Goal: Task Accomplishment & Management: Complete application form

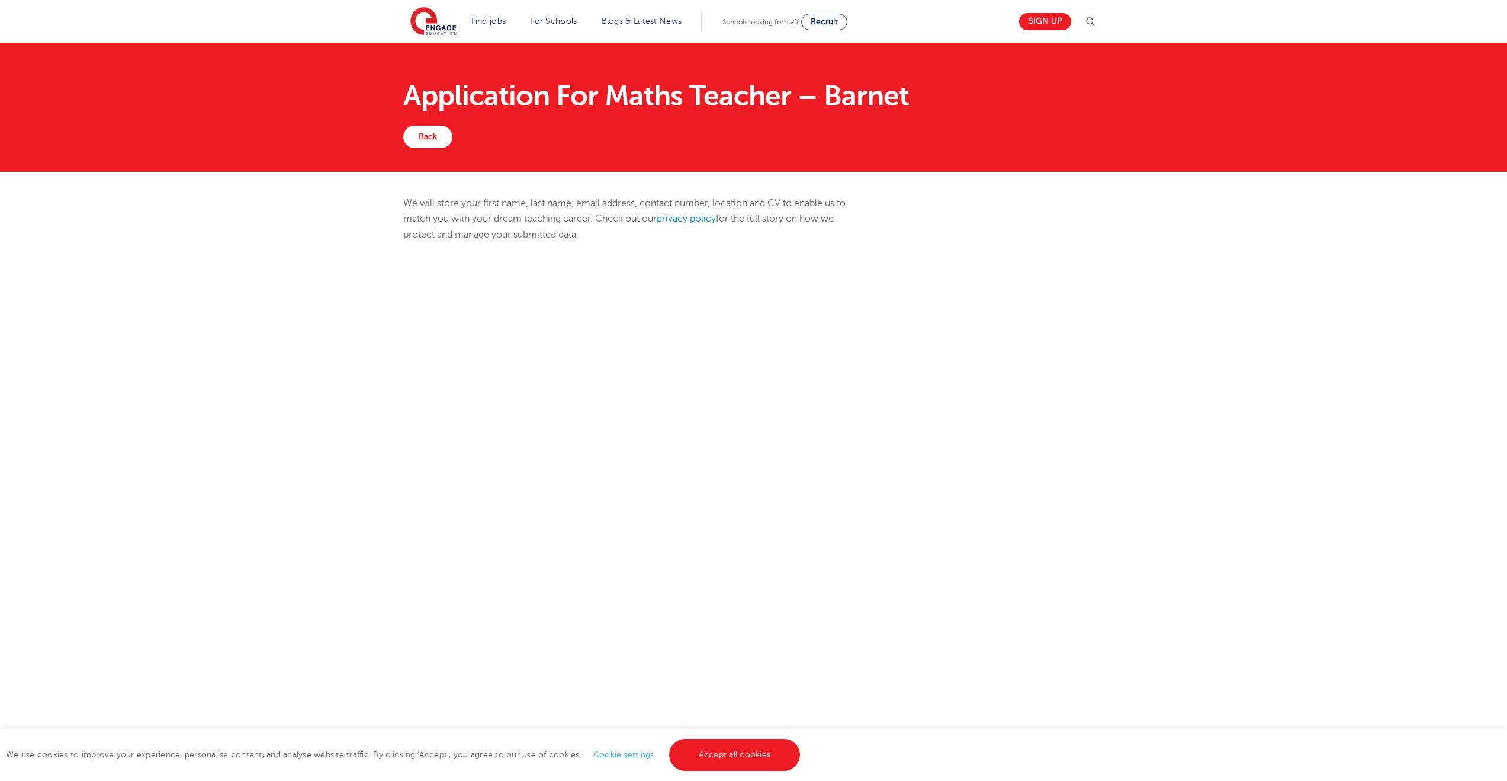
scroll to position [99, 0]
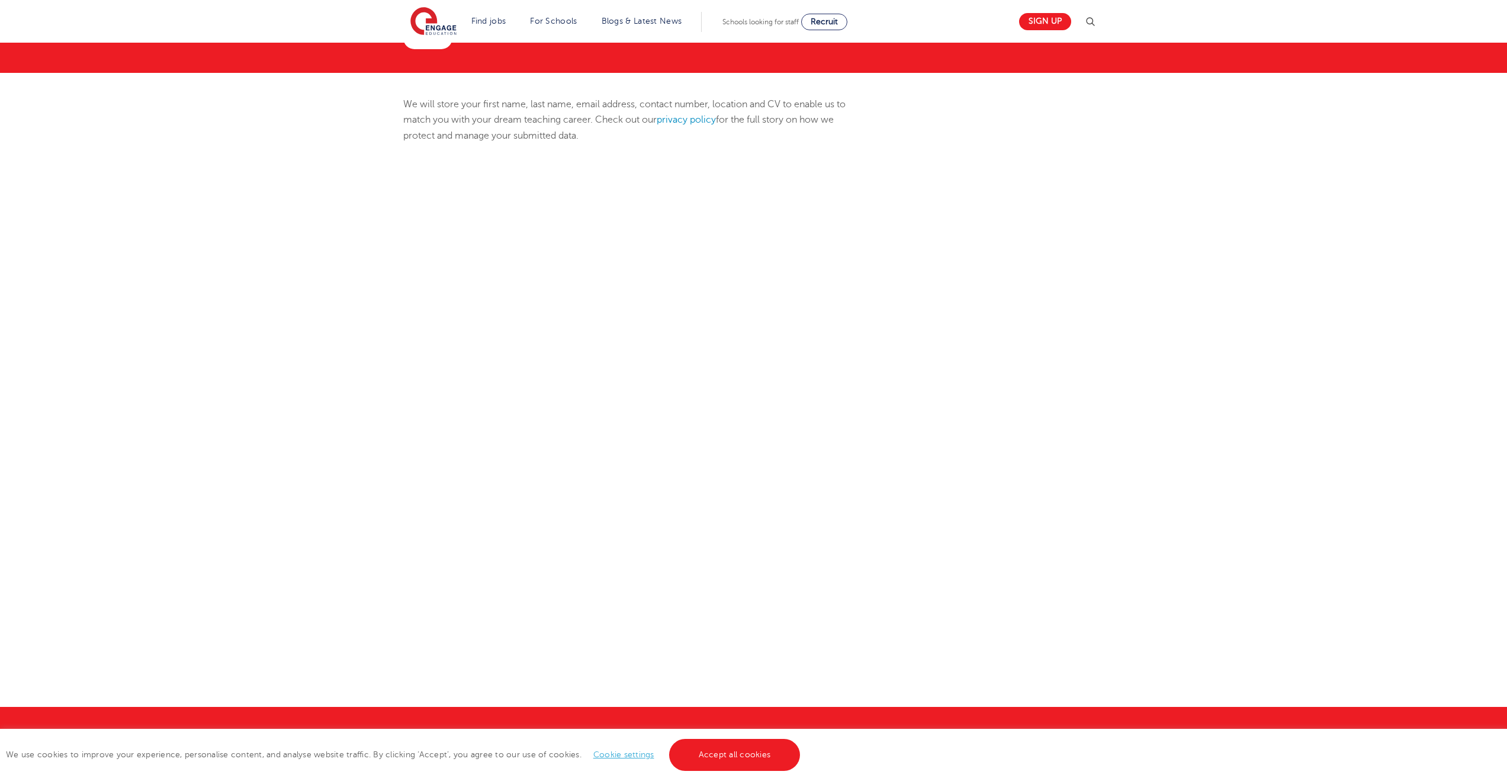
select select "UK"
select select "City of London"
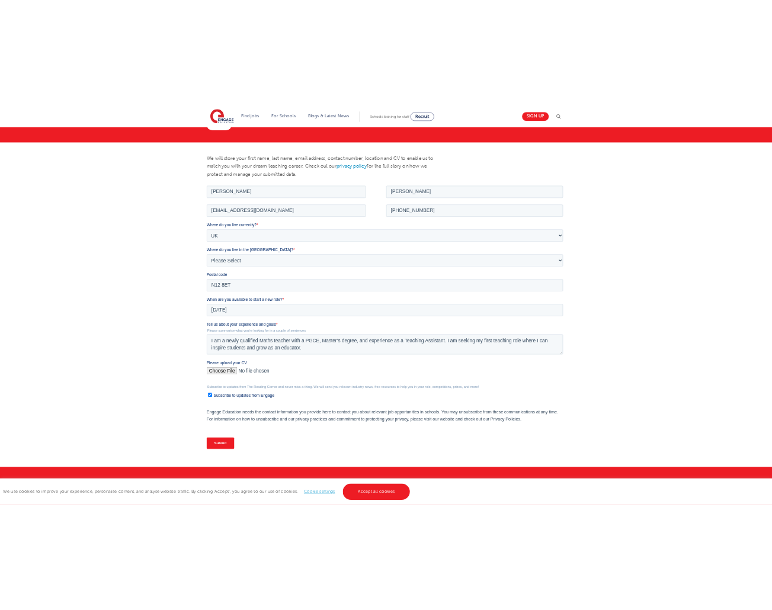
scroll to position [0, 0]
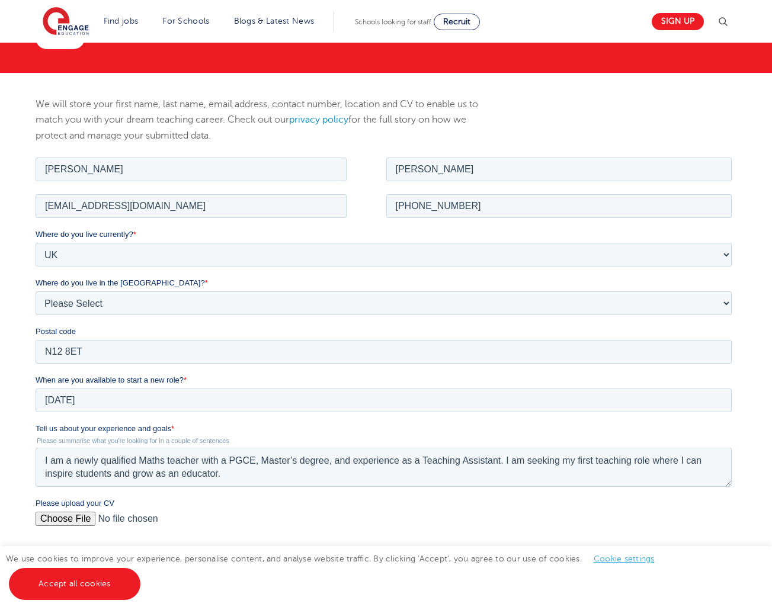
click at [81, 517] on input "Please upload your CV" at bounding box center [384, 523] width 696 height 24
type input "C:\fakepath\Naser_Farahani_Maths_Teacher_CV October 2025.docx"
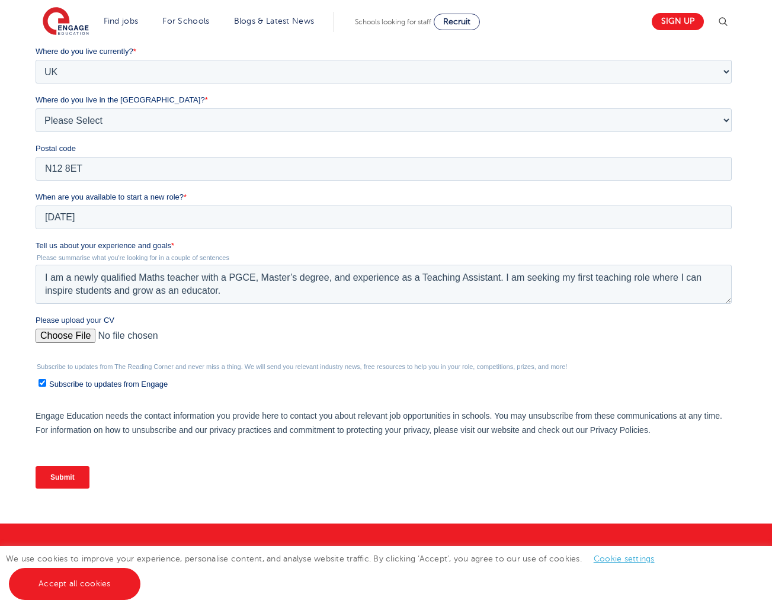
scroll to position [331, 0]
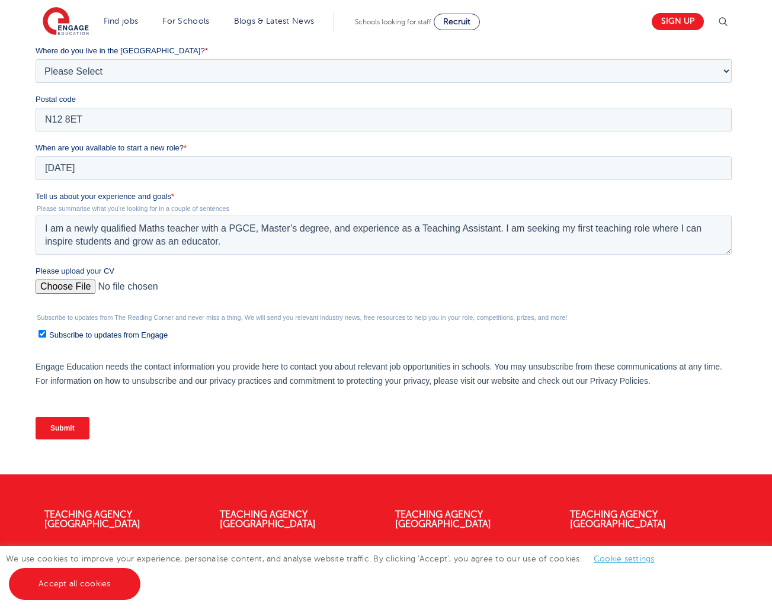
click at [208, 287] on input "Please upload your CV" at bounding box center [384, 292] width 696 height 24
click at [46, 338] on input "Subscribe to updates from Engage" at bounding box center [42, 334] width 8 height 8
click at [53, 328] on ul "Subscribe to updates from Engage" at bounding box center [384, 333] width 696 height 16
click at [54, 333] on span "Subscribe to updates from Engage" at bounding box center [108, 334] width 118 height 9
click at [46, 333] on input "Subscribe to updates from Engage" at bounding box center [42, 334] width 8 height 8
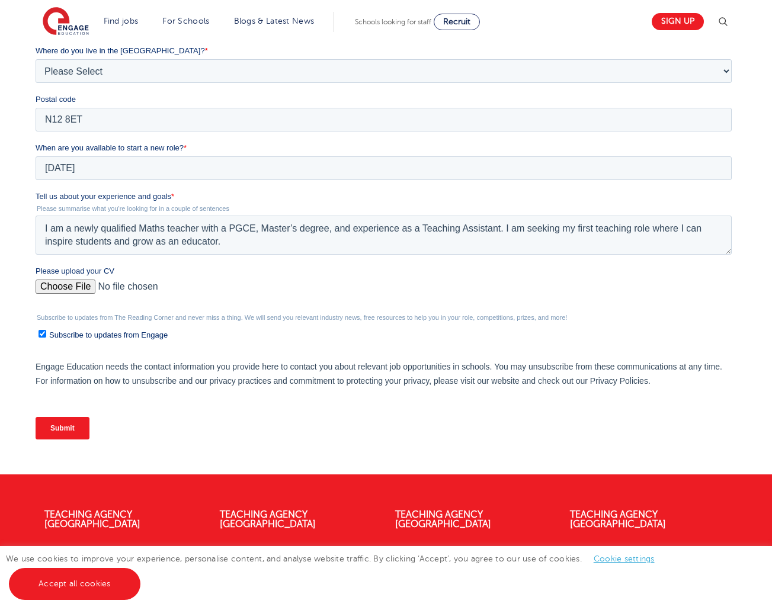
checkbox input "true"
click at [69, 425] on input "Submit" at bounding box center [63, 428] width 54 height 23
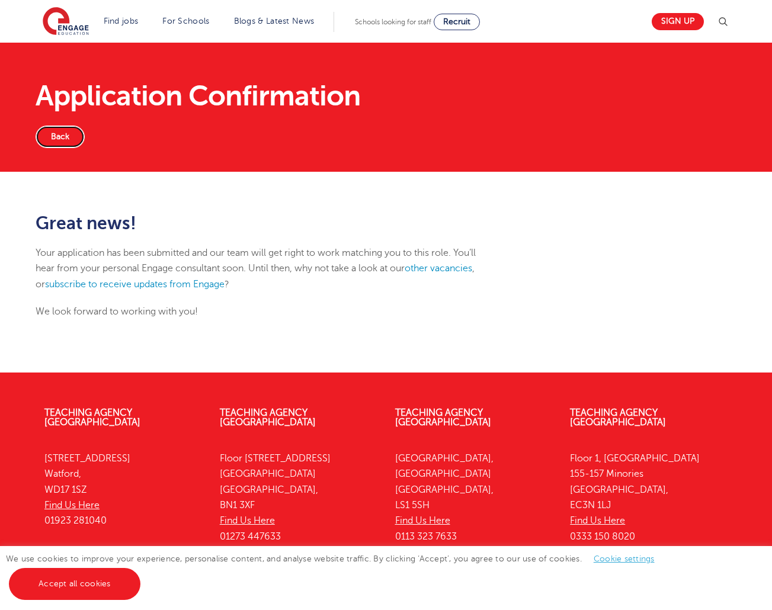
click at [60, 142] on link "Back" at bounding box center [60, 137] width 49 height 23
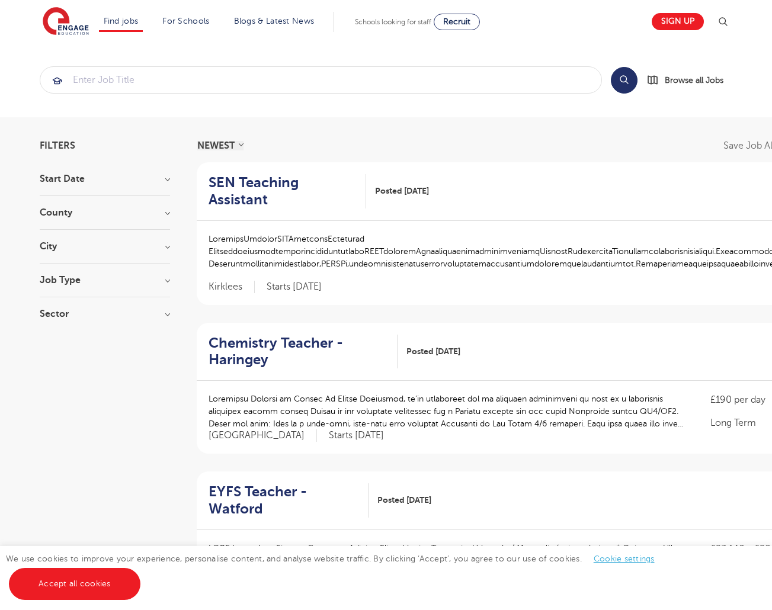
click at [72, 178] on h3 "Start Date" at bounding box center [105, 178] width 130 height 9
click at [57, 219] on label "October 59" at bounding box center [85, 221] width 56 height 15
click at [57, 219] on input "October 59" at bounding box center [61, 220] width 8 height 8
checkbox input "true"
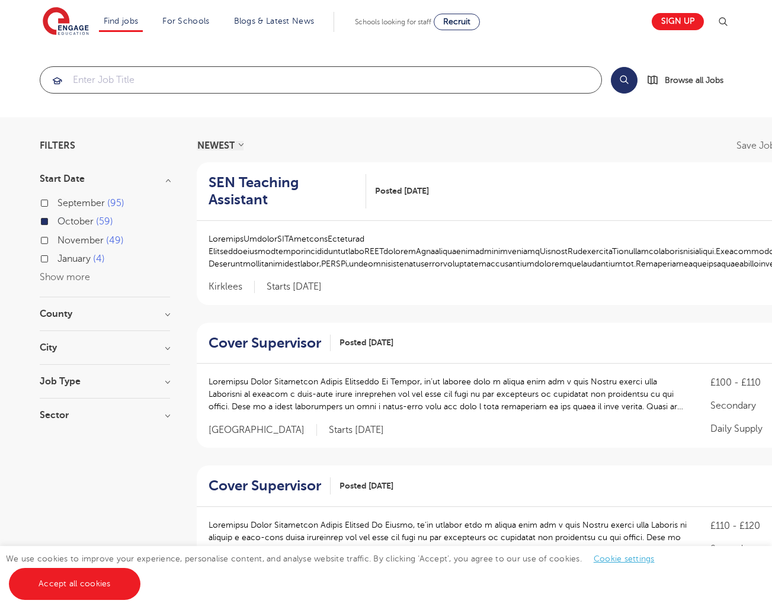
click at [389, 85] on input "search" at bounding box center [320, 80] width 561 height 26
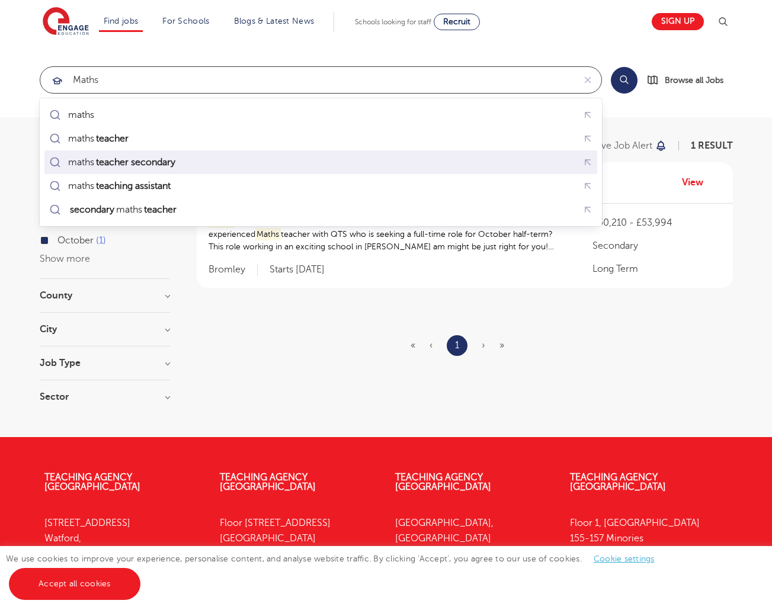
click at [110, 156] on div "maths teacher secondary" at bounding box center [114, 162] width 135 height 17
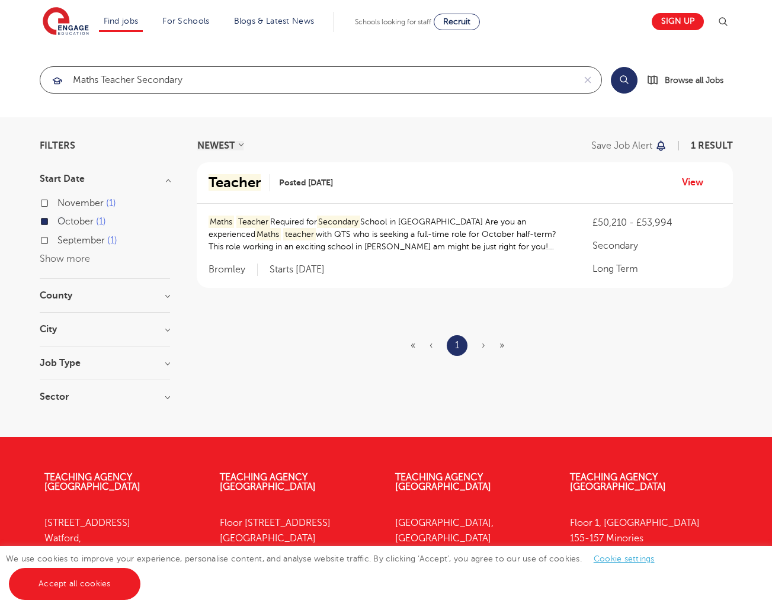
type input "maths teacher secondary"
click at [57, 204] on label "November 1" at bounding box center [86, 202] width 59 height 15
click at [57, 204] on input "November 1" at bounding box center [61, 202] width 8 height 8
checkbox input "true"
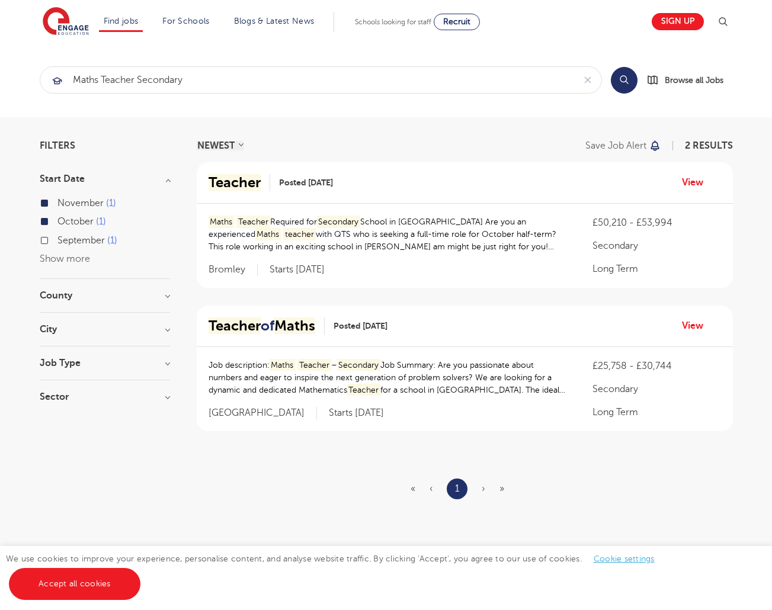
click at [57, 243] on label "September 1" at bounding box center [87, 240] width 60 height 15
click at [57, 243] on input "September 1" at bounding box center [61, 239] width 8 height 8
checkbox input "true"
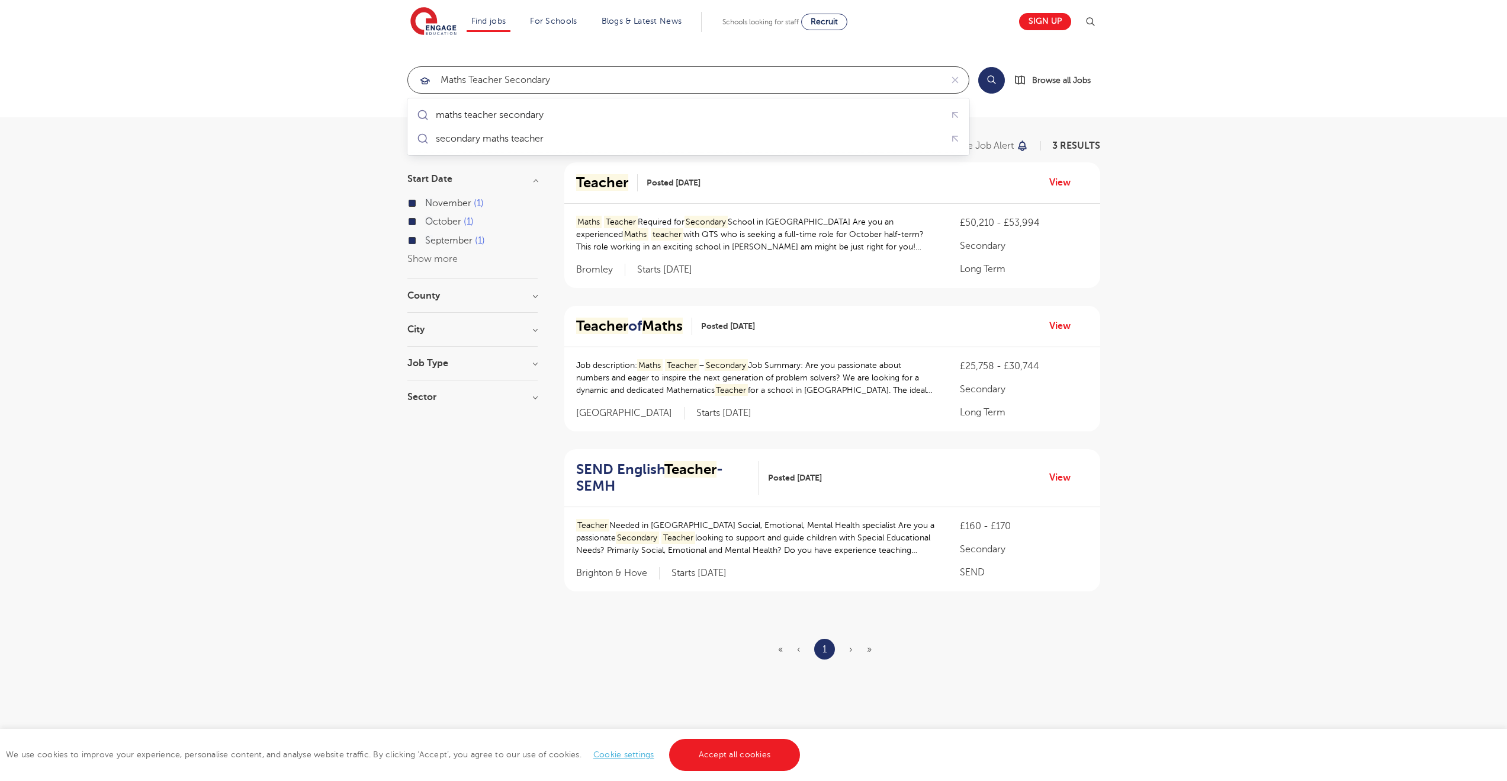
click at [753, 82] on input "maths teacher secondary" at bounding box center [675, 80] width 534 height 26
click at [750, 22] on span "Schools looking for staff" at bounding box center [761, 22] width 76 height 8
click at [771, 22] on span "Recruit" at bounding box center [824, 21] width 27 height 9
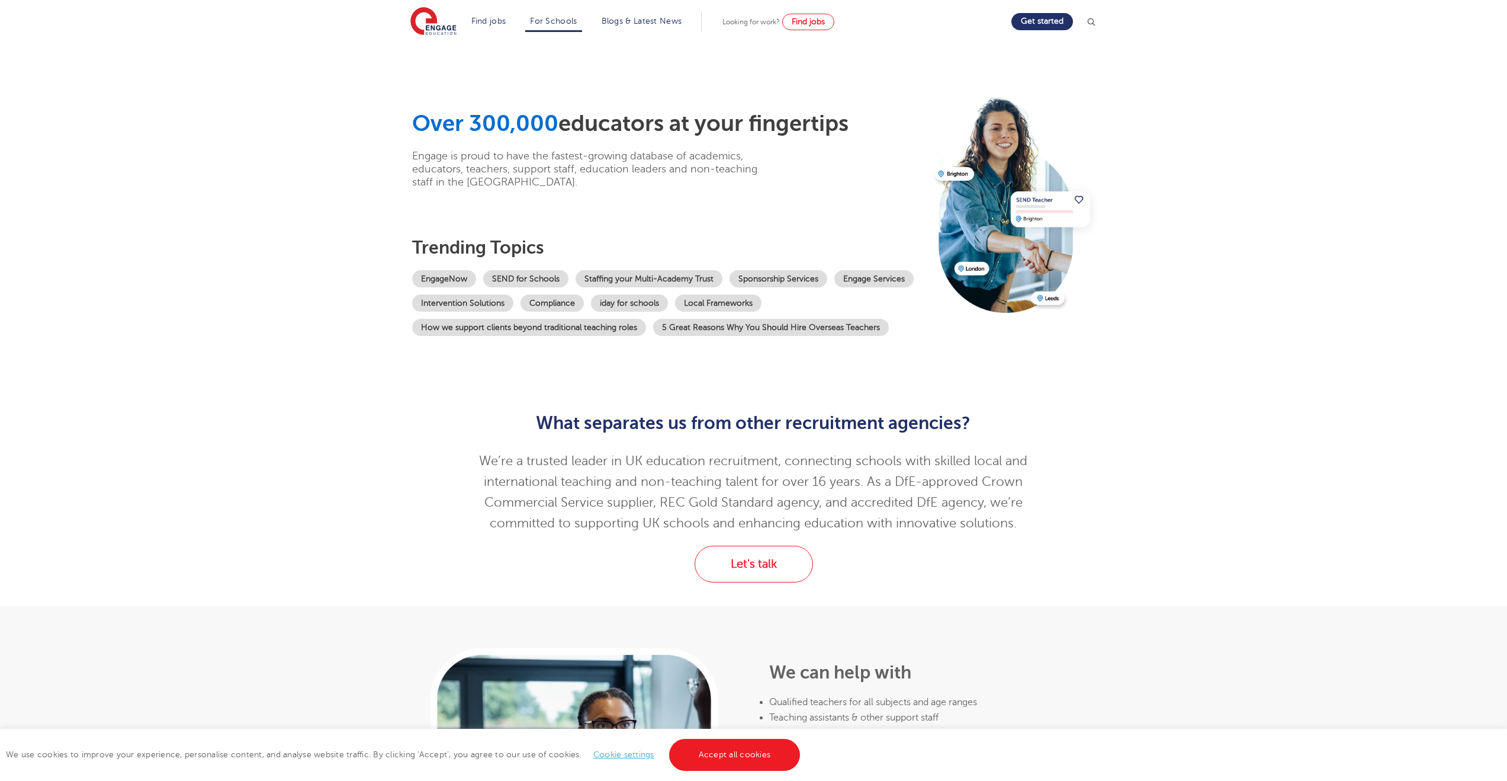
click at [760, 23] on span "Looking for work?" at bounding box center [751, 22] width 57 height 8
click at [816, 20] on span "Find jobs" at bounding box center [808, 21] width 33 height 9
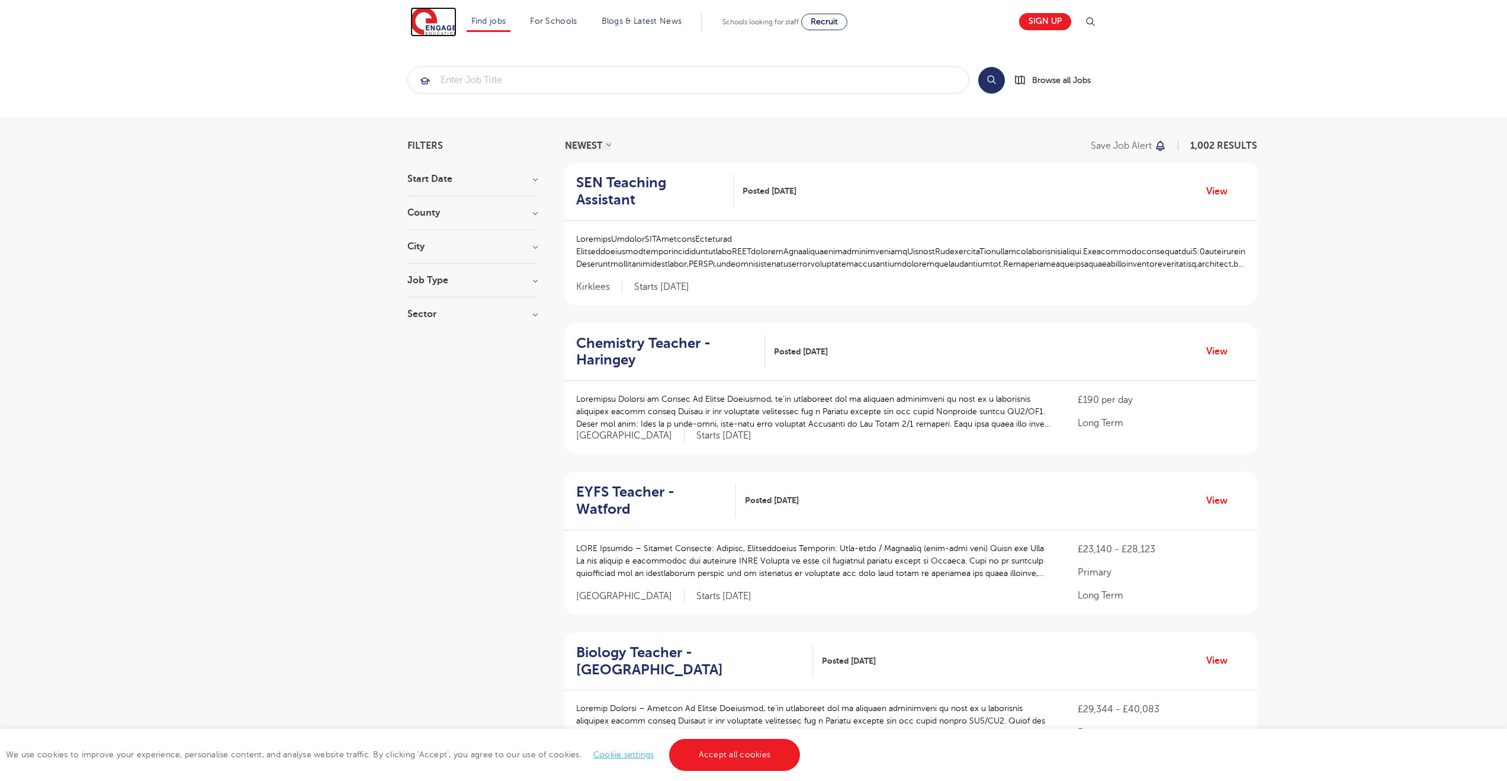
click at [432, 28] on img at bounding box center [433, 22] width 46 height 30
